Goal: Navigation & Orientation: Go to known website

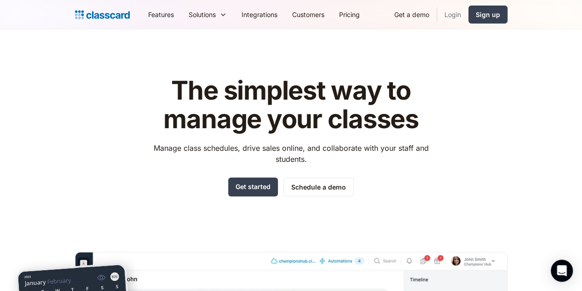
click at [469, 16] on link "Login" at bounding box center [452, 14] width 31 height 21
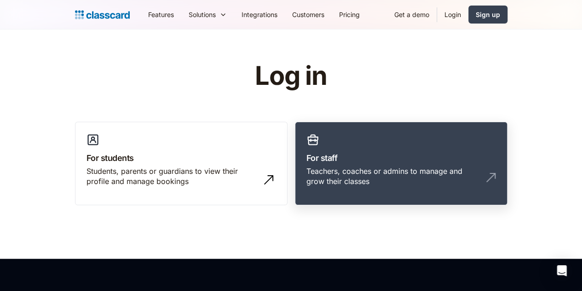
click at [478, 158] on h3 "For staff" at bounding box center [402, 157] width 190 height 12
